Goal: Navigation & Orientation: Find specific page/section

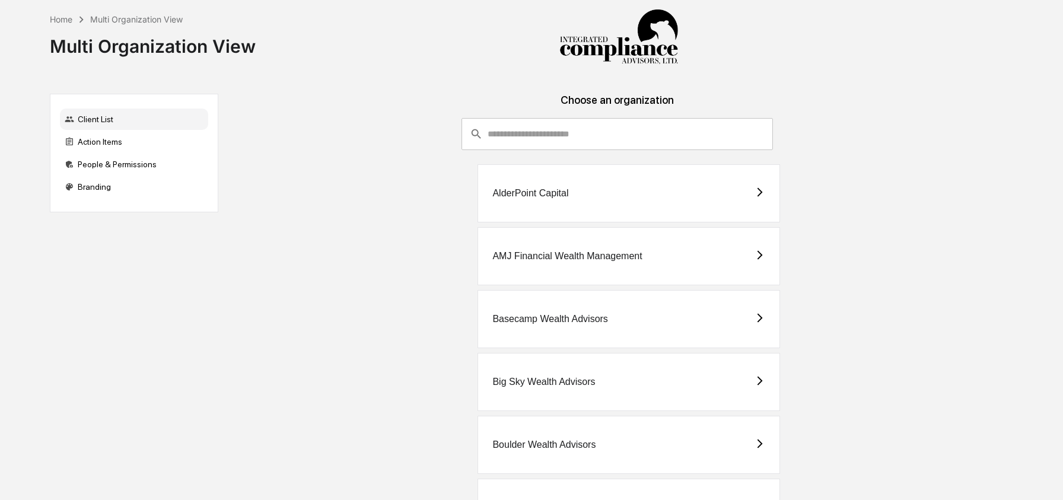
click at [621, 135] on input "consultant-dashboard__filter-organizations-search-bar" at bounding box center [630, 134] width 285 height 32
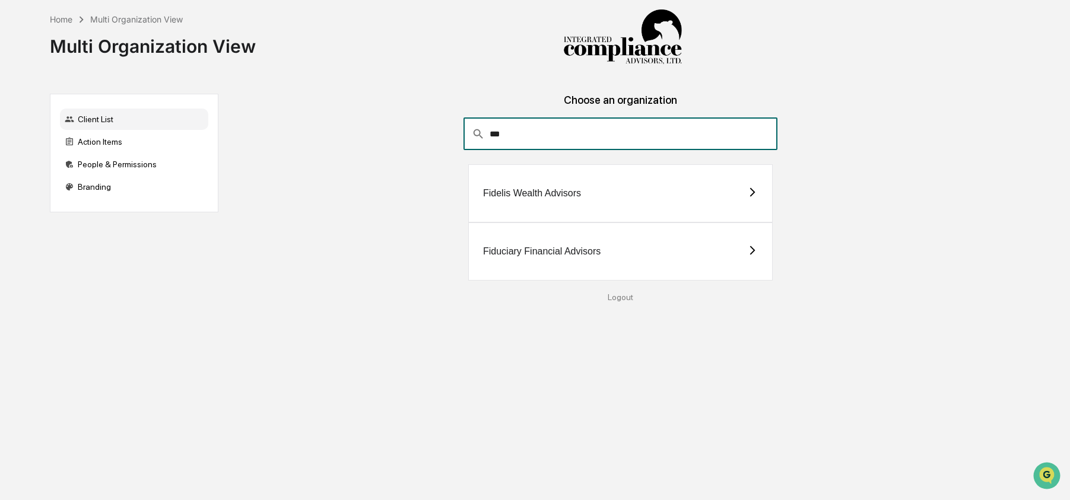
type input "***"
click at [506, 192] on div "Fidelis Wealth Advisors" at bounding box center [532, 193] width 98 height 11
